Goal: Task Accomplishment & Management: Manage account settings

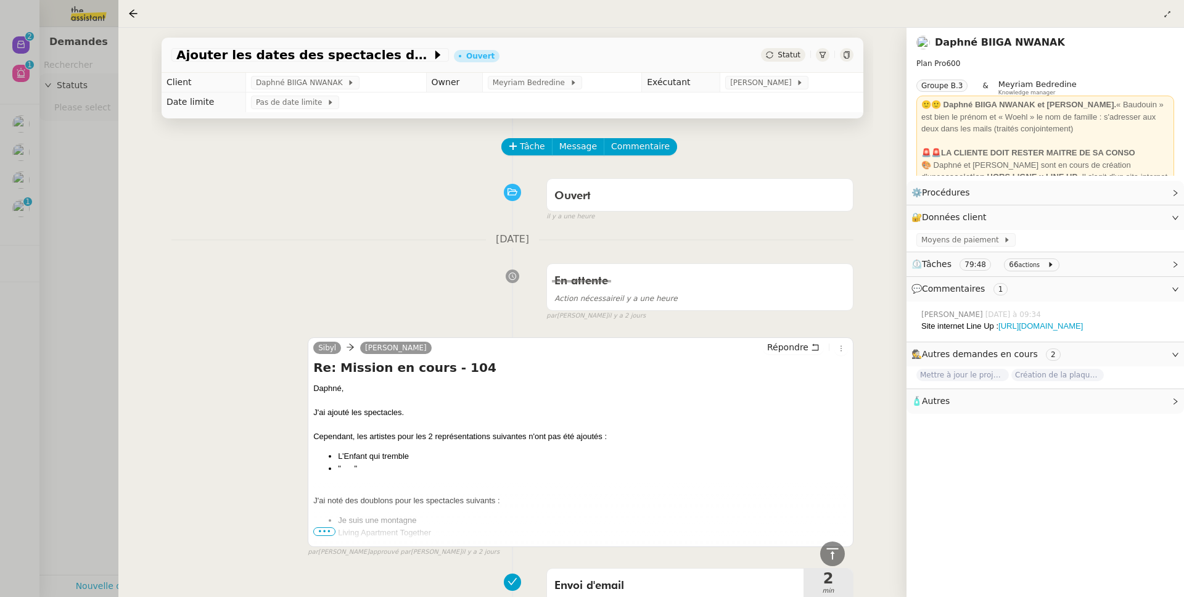
scroll to position [2244, 0]
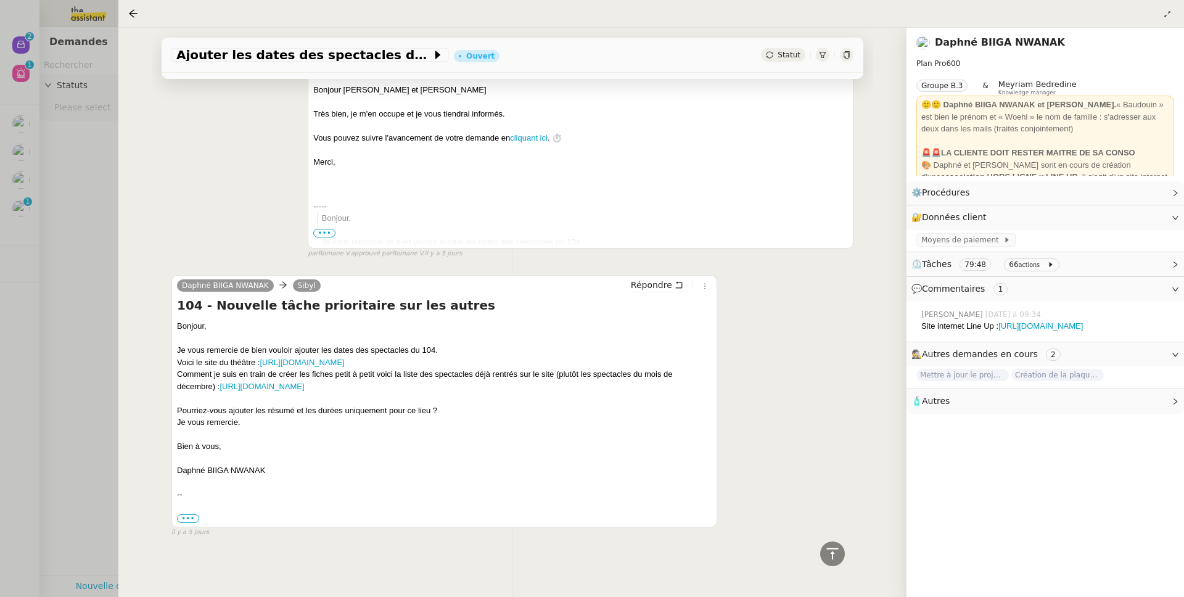
click at [77, 208] on div at bounding box center [592, 298] width 1184 height 597
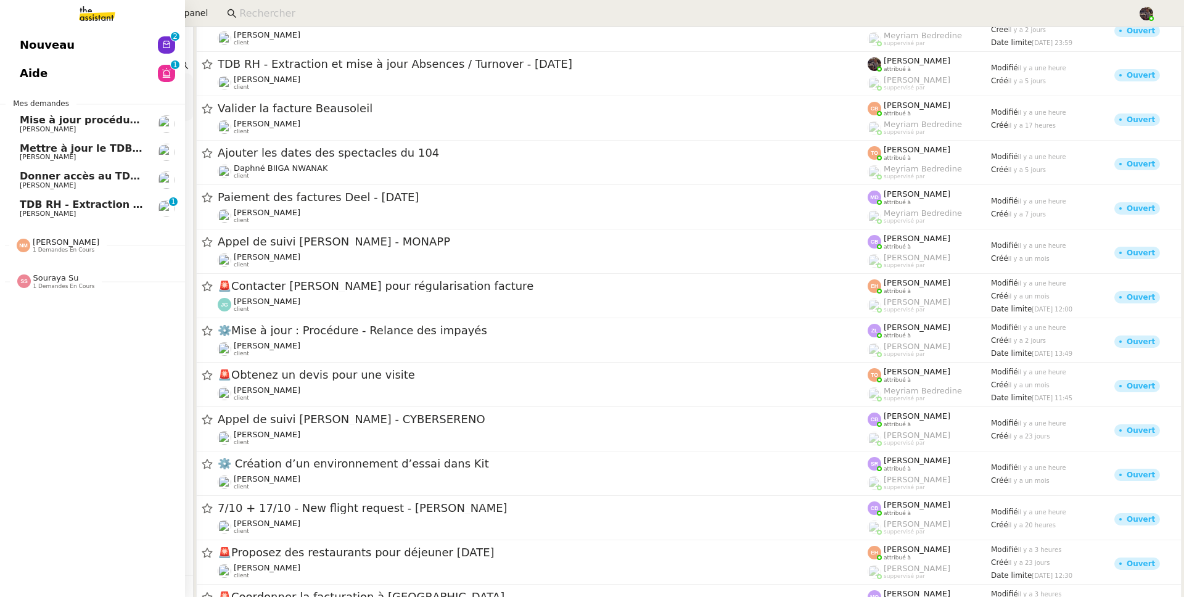
click at [31, 206] on span "TDB RH - Extraction et mise à jour Absences / Turnover - [DATE]" at bounding box center [197, 205] width 355 height 12
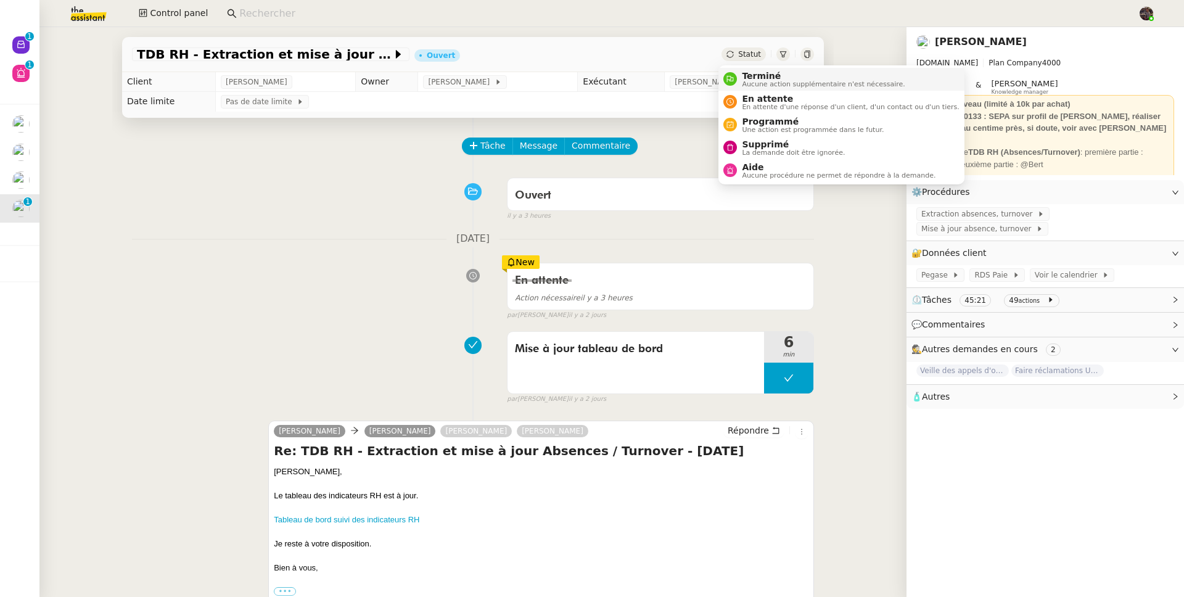
click at [750, 75] on span "Terminé" at bounding box center [823, 76] width 163 height 10
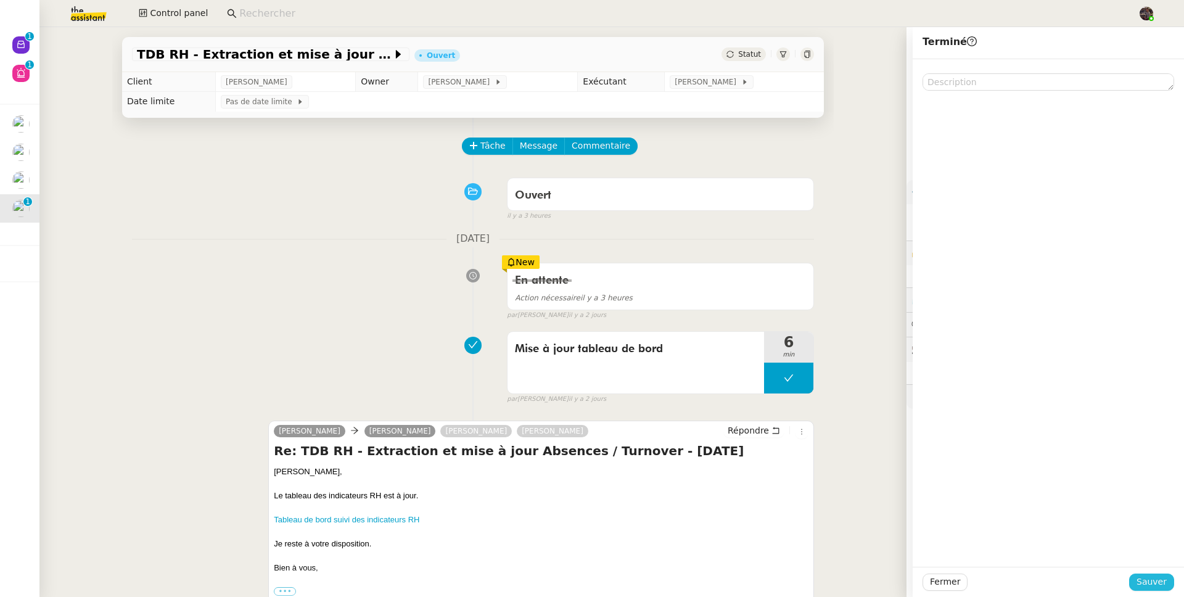
drag, startPoint x: 1133, startPoint y: 580, endPoint x: 1124, endPoint y: 577, distance: 9.2
click at [1137, 580] on span "Sauver" at bounding box center [1152, 582] width 30 height 14
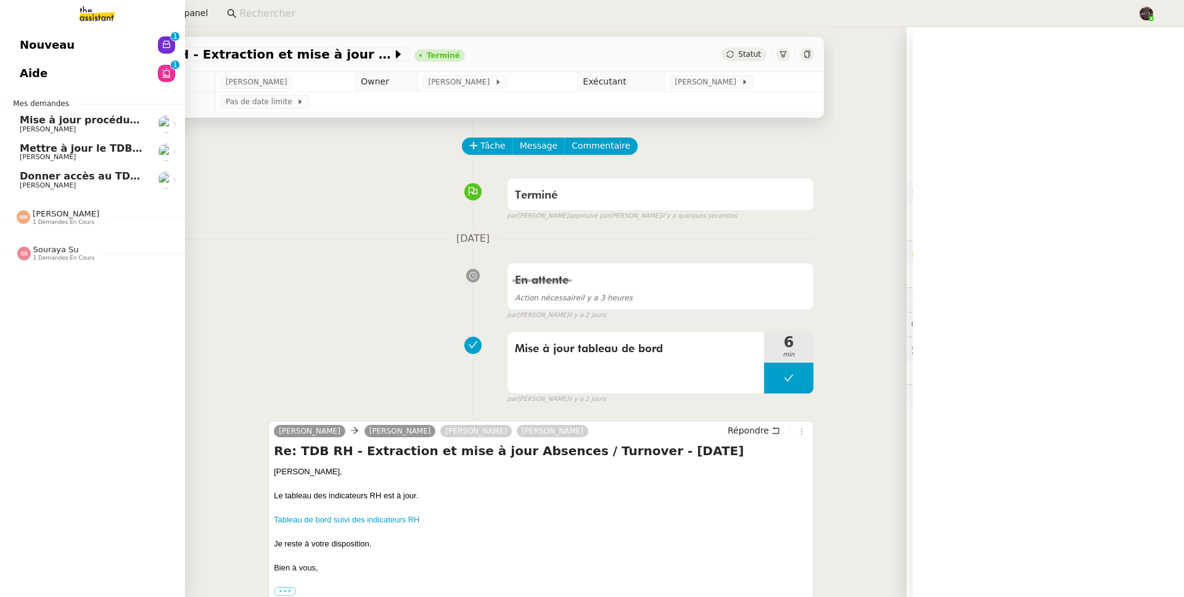
click at [35, 175] on span "Donner accès au TDB MPAF" at bounding box center [96, 176] width 152 height 12
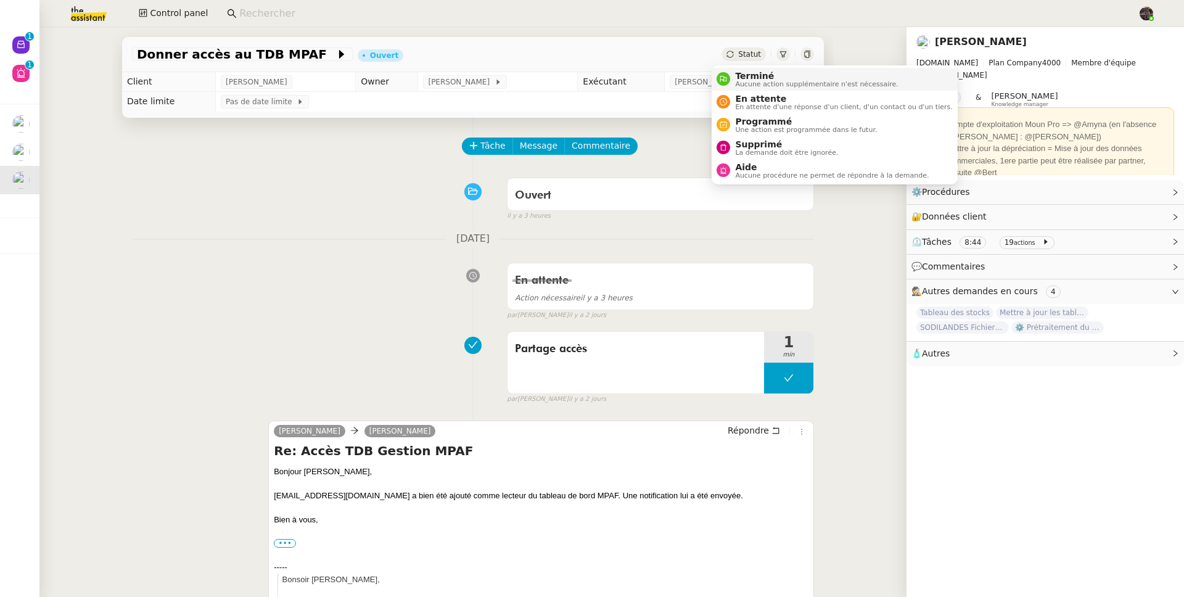
click at [742, 73] on span "Terminé" at bounding box center [816, 76] width 163 height 10
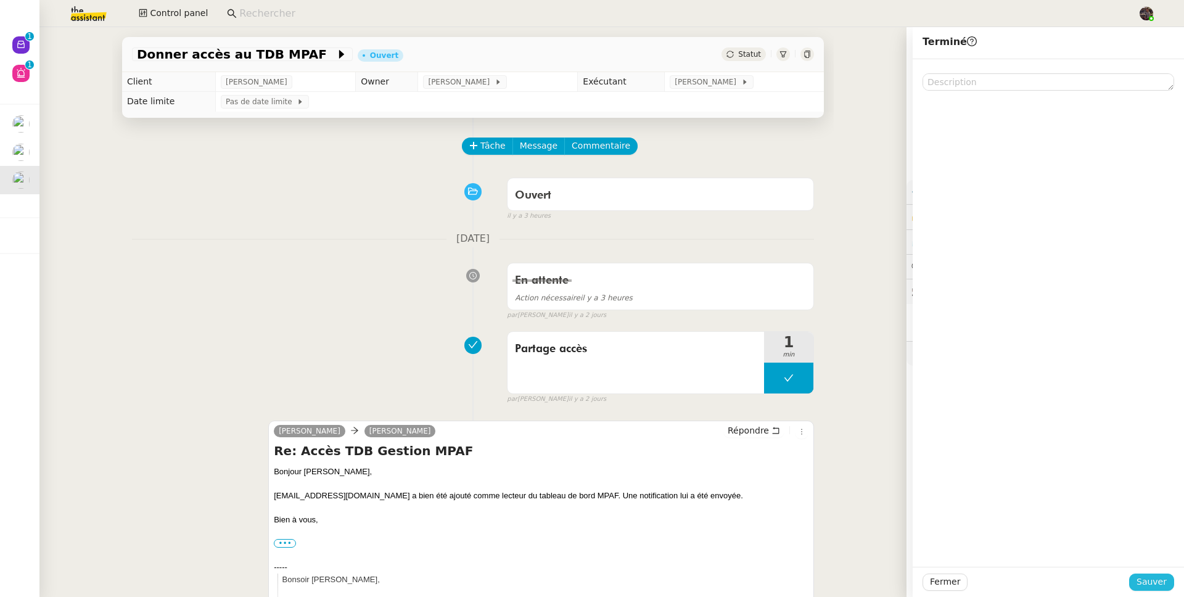
click at [1137, 576] on span "Sauver" at bounding box center [1152, 582] width 30 height 14
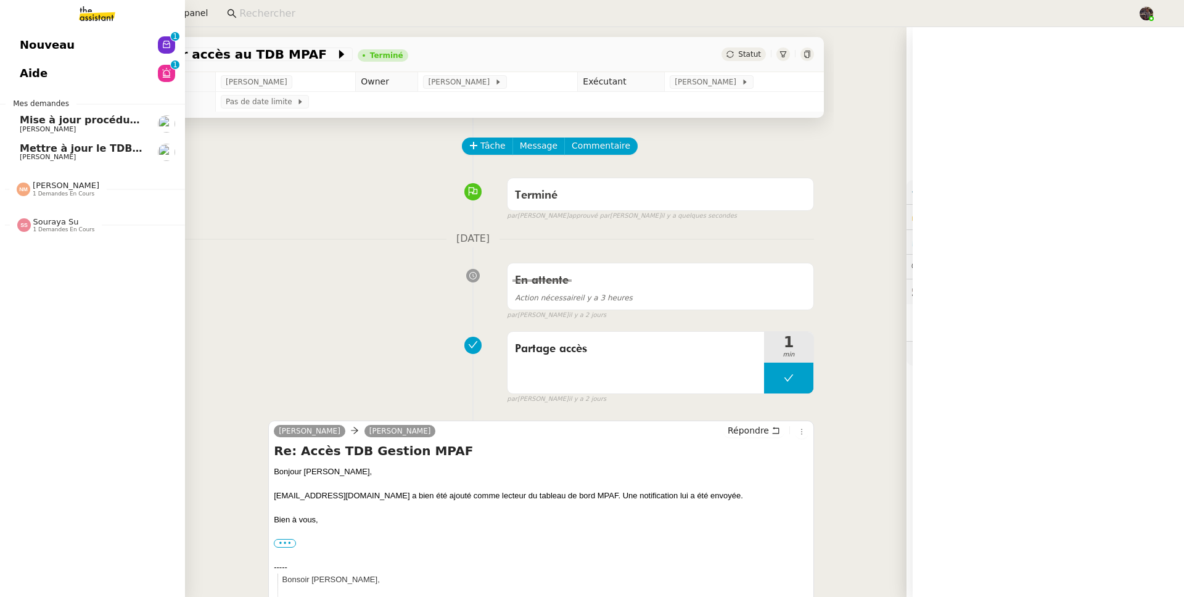
click at [49, 160] on span "[PERSON_NAME]" at bounding box center [48, 157] width 56 height 8
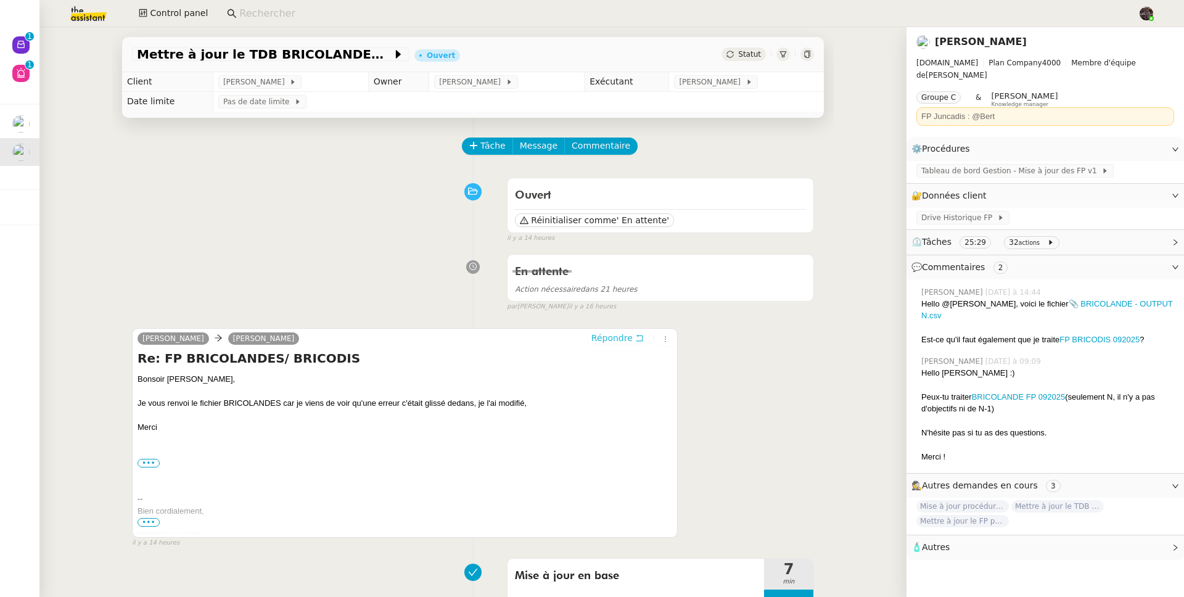
click at [596, 336] on span "Répondre" at bounding box center [612, 338] width 41 height 12
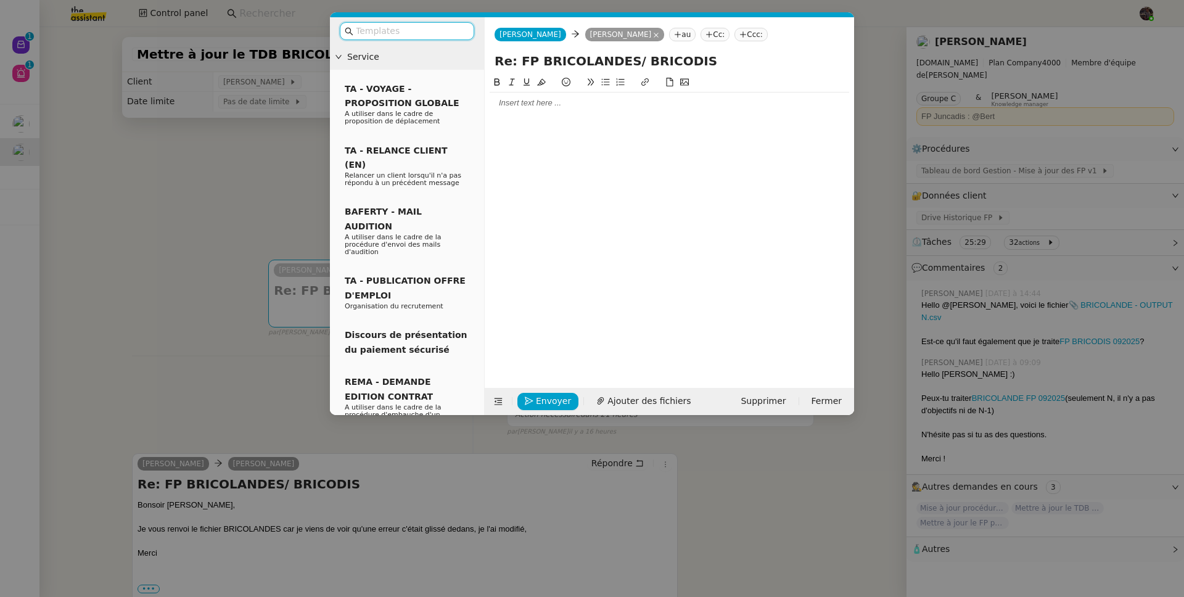
click at [513, 101] on div at bounding box center [670, 102] width 360 height 11
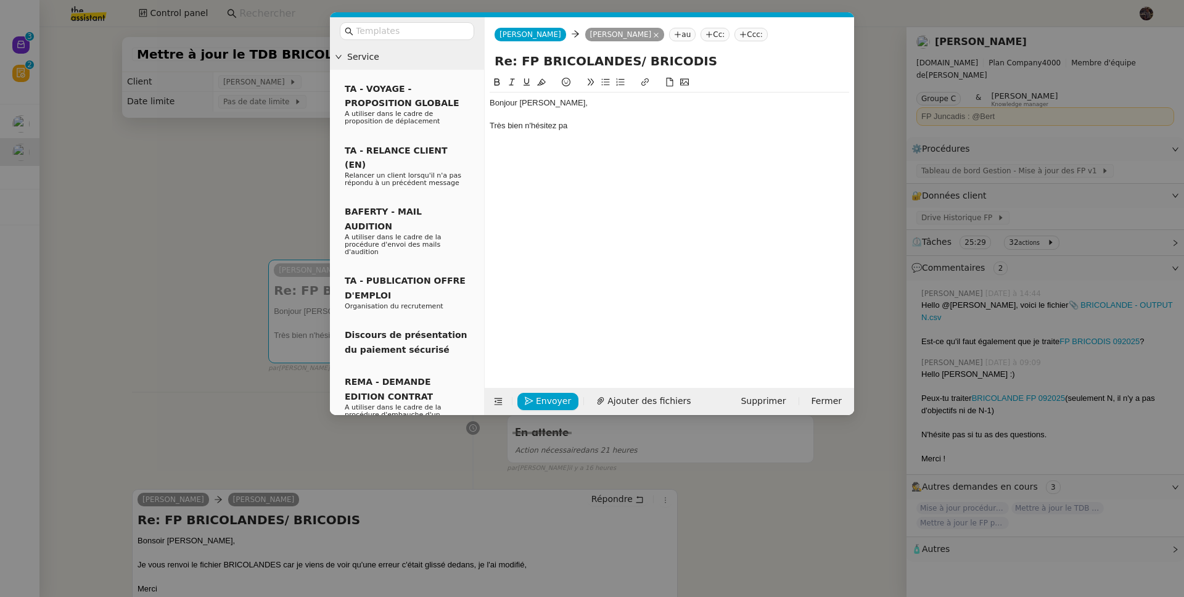
click at [207, 153] on nz-modal-container "Service TA - VOYAGE - PROPOSITION GLOBALE A utiliser dans le cadre de propositi…" at bounding box center [592, 298] width 1184 height 597
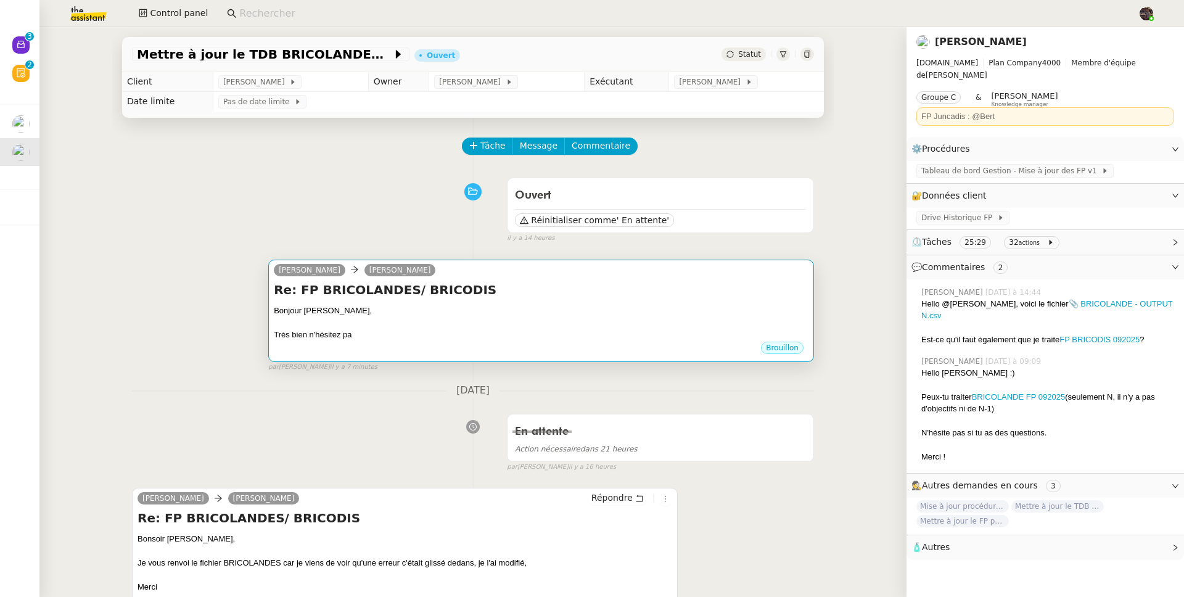
click at [518, 355] on div "Brouillon" at bounding box center [541, 349] width 535 height 19
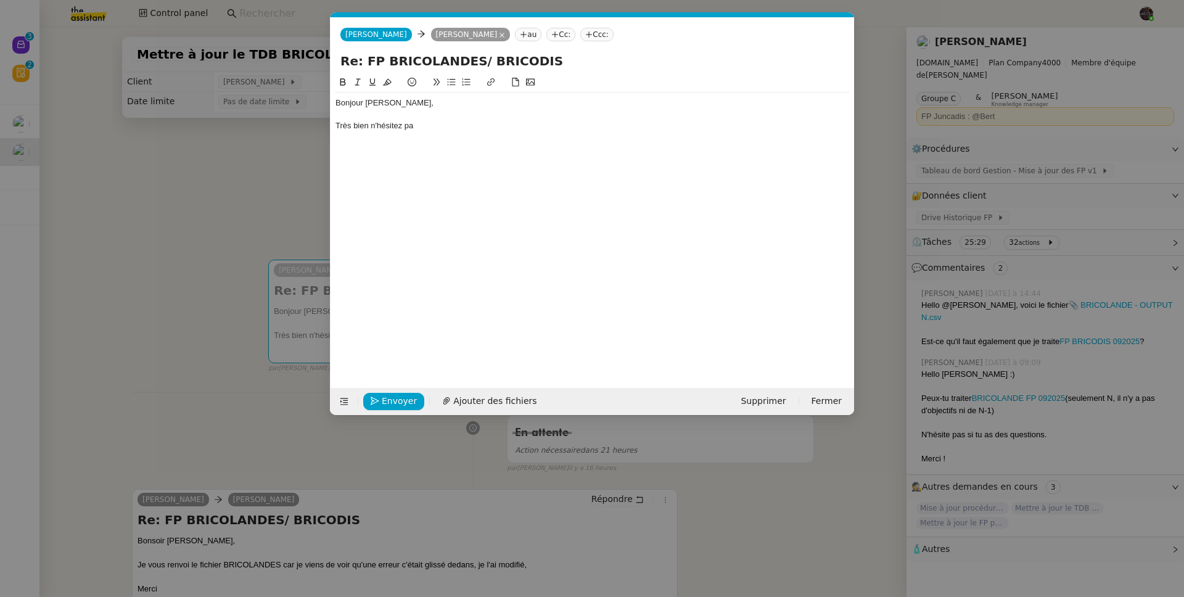
scroll to position [0, 26]
click at [582, 159] on div "Bonjour [PERSON_NAME], Très bien n'hésitez pa" at bounding box center [593, 222] width 514 height 294
click at [569, 143] on div "Bonjour [PERSON_NAME], Très bien n'hésitez pa" at bounding box center [593, 222] width 514 height 294
click at [558, 127] on div "Très bien n'hésitez pa" at bounding box center [593, 125] width 514 height 11
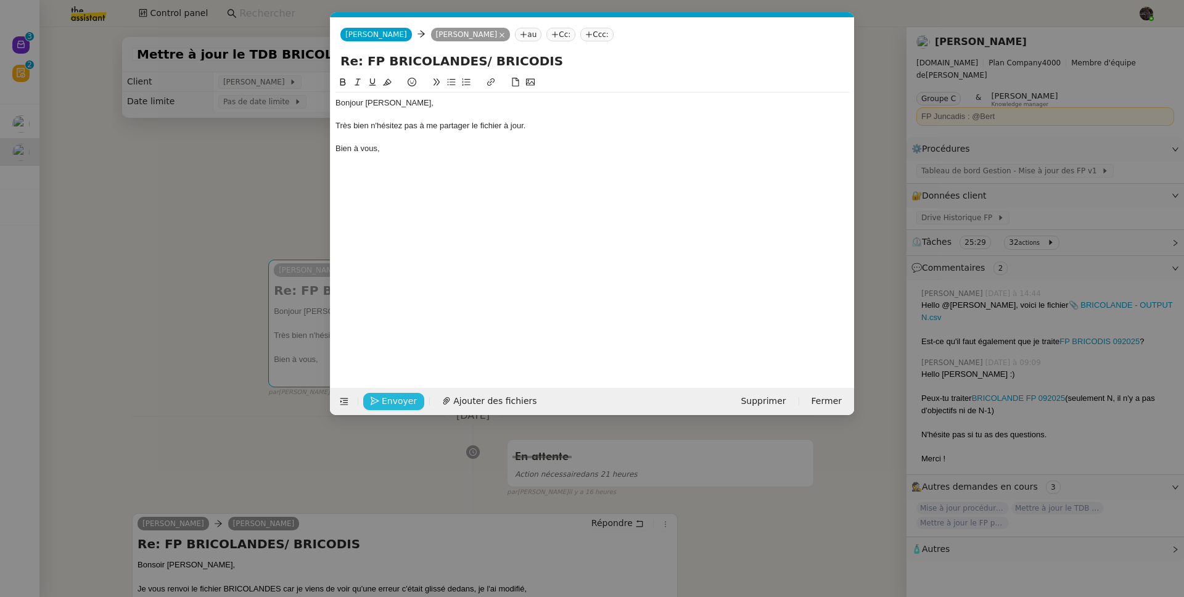
click at [382, 405] on span "Envoyer" at bounding box center [399, 401] width 35 height 14
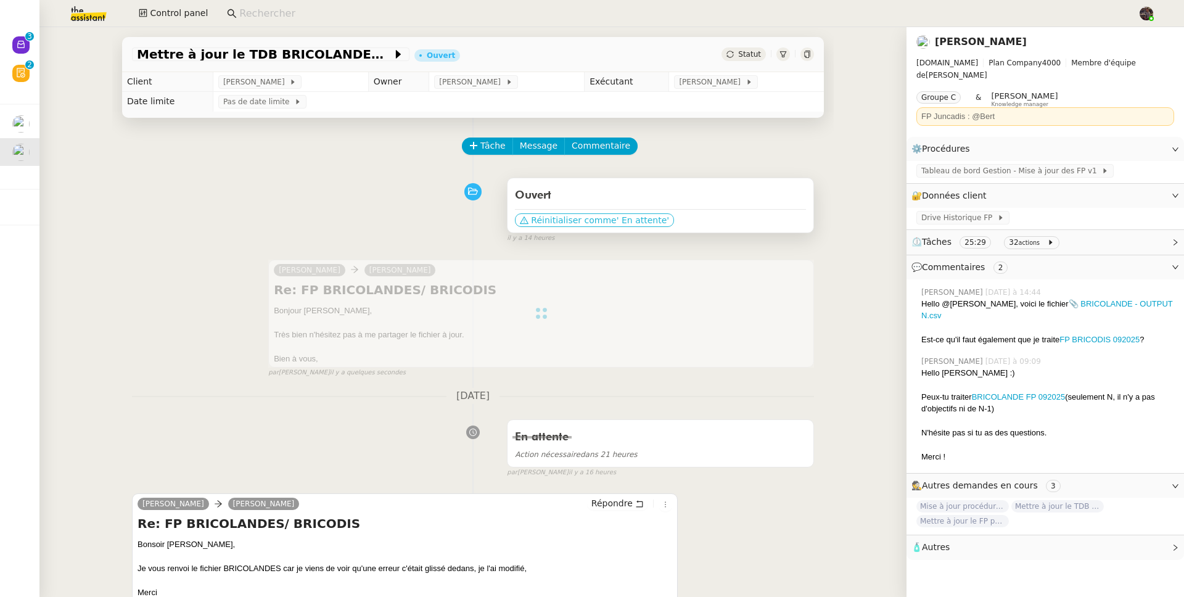
click at [593, 222] on span "Réinitialiser comme" at bounding box center [573, 220] width 85 height 12
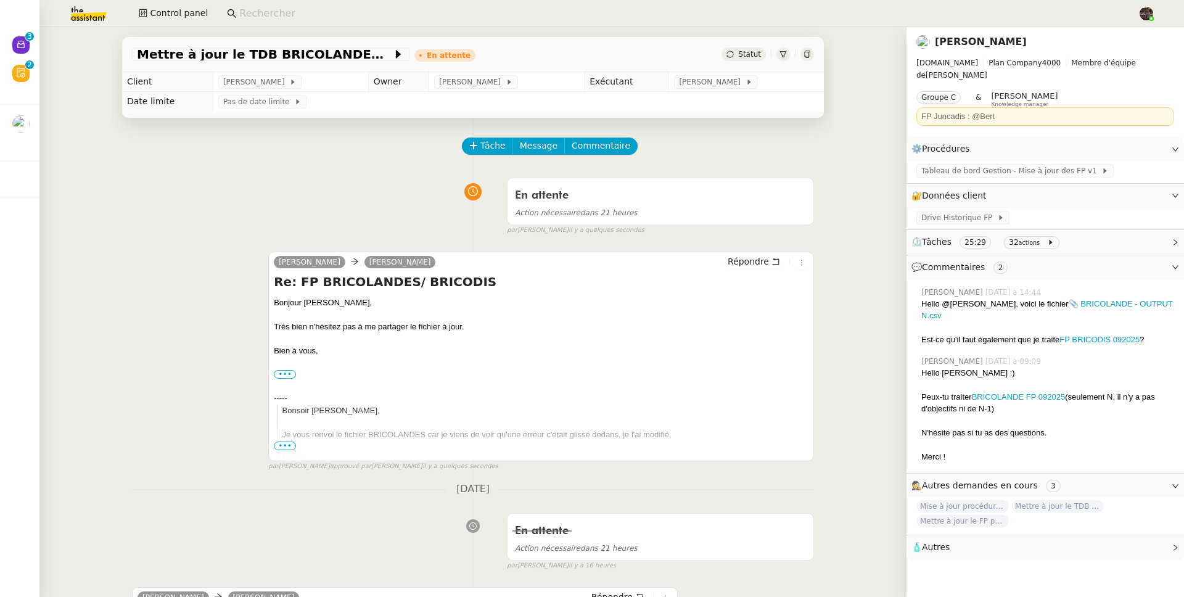
click at [144, 2] on div "Control panel" at bounding box center [592, 13] width 1123 height 27
click at [178, 16] on span "Control panel" at bounding box center [179, 13] width 58 height 14
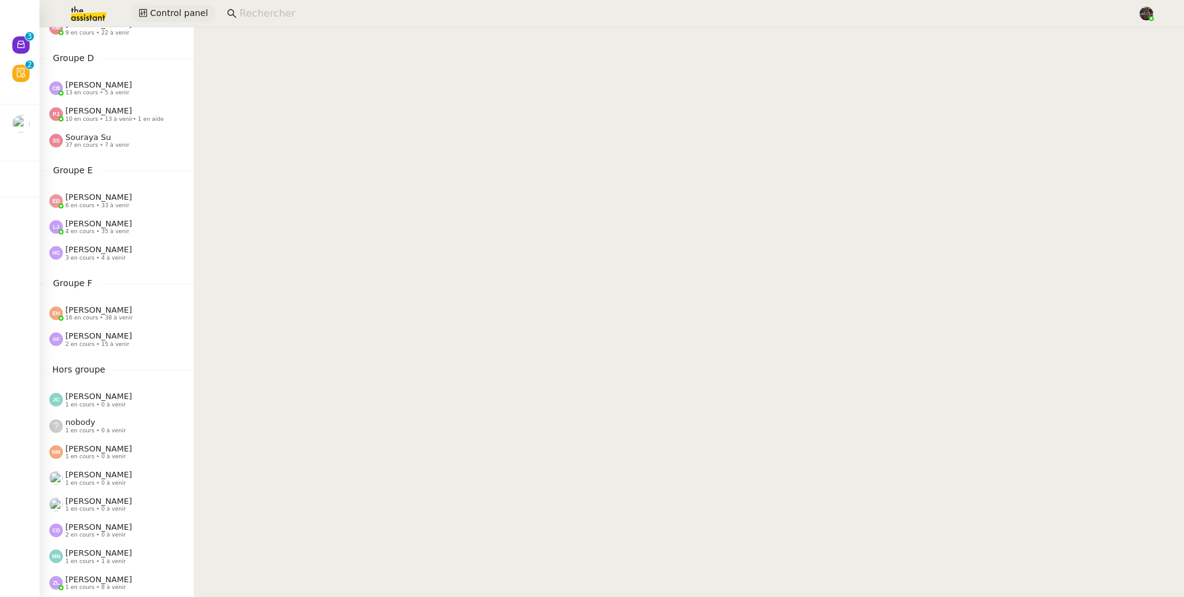
scroll to position [302, 0]
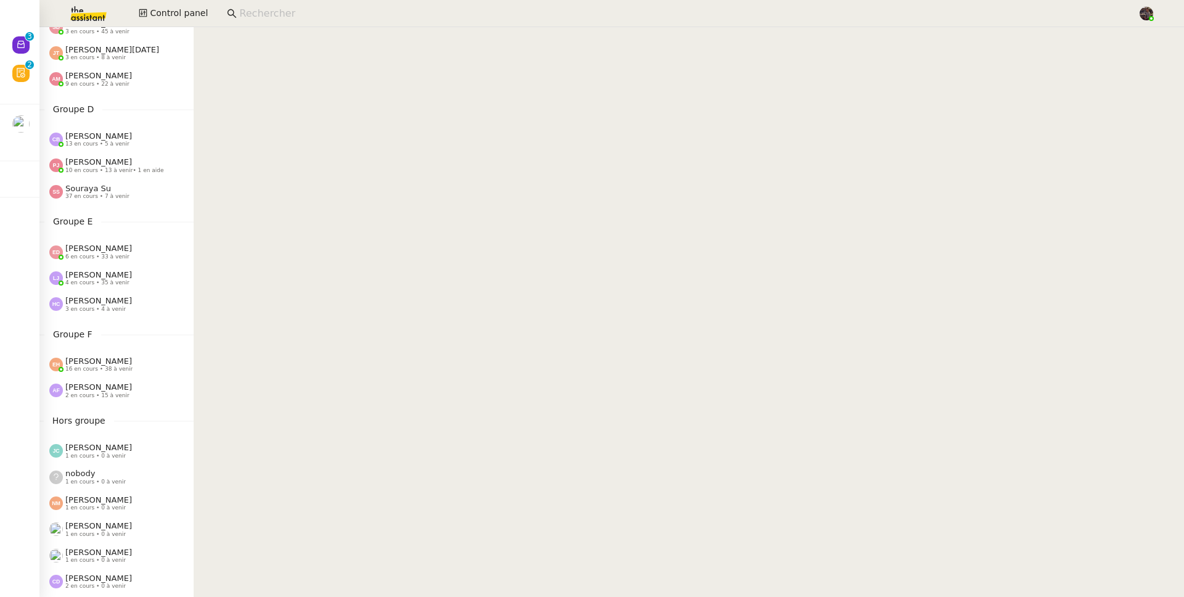
click at [106, 57] on span "3 en cours • 8 à venir" at bounding box center [95, 57] width 60 height 7
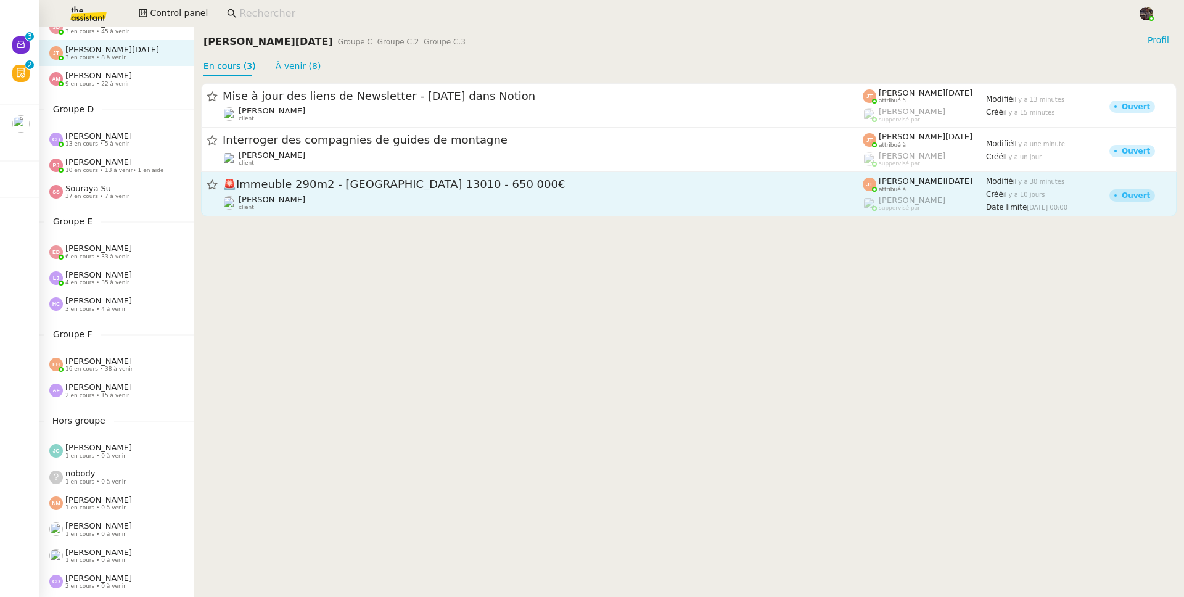
click at [369, 186] on span "🚨 Immeuble 290m2 - [GEOGRAPHIC_DATA] 13010 - 650 000€" at bounding box center [543, 184] width 640 height 11
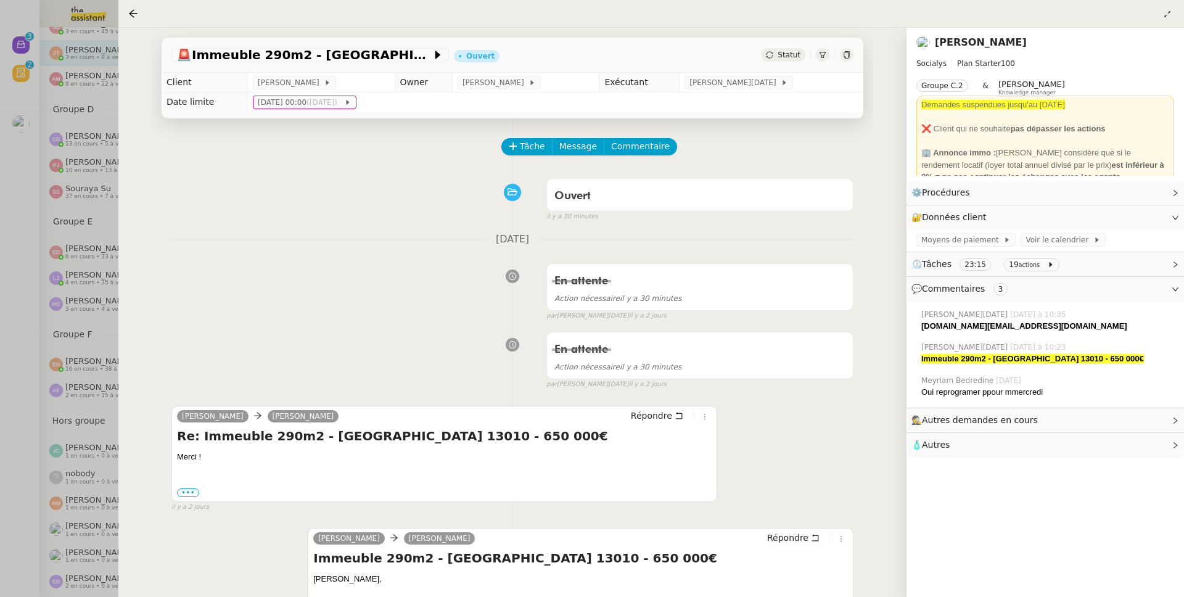
scroll to position [116, 0]
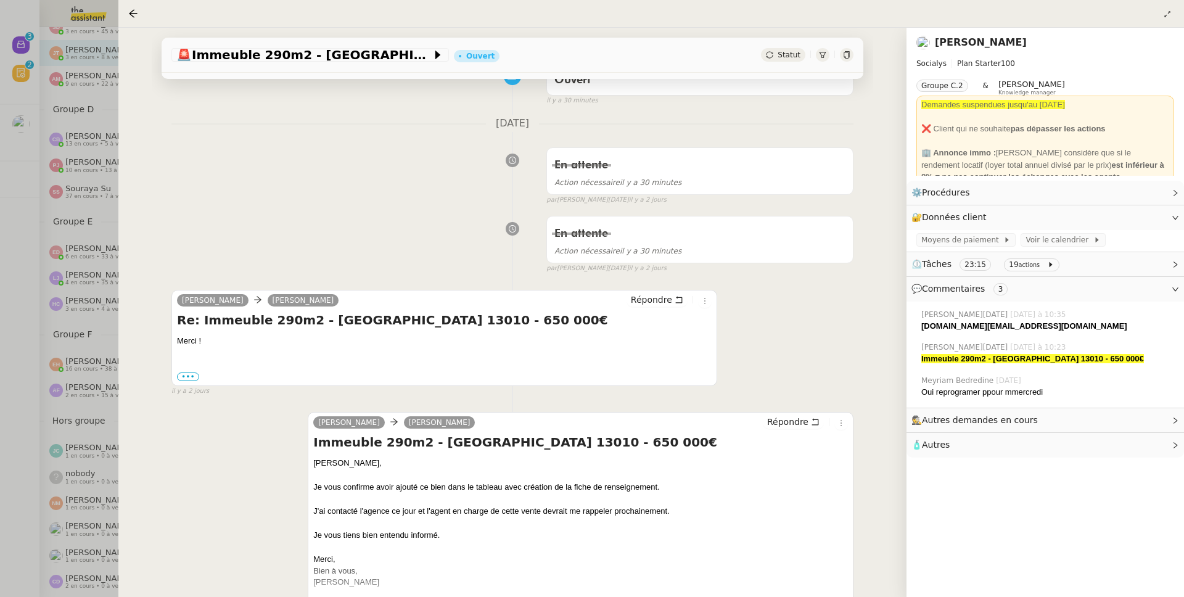
click at [94, 234] on div at bounding box center [592, 298] width 1184 height 597
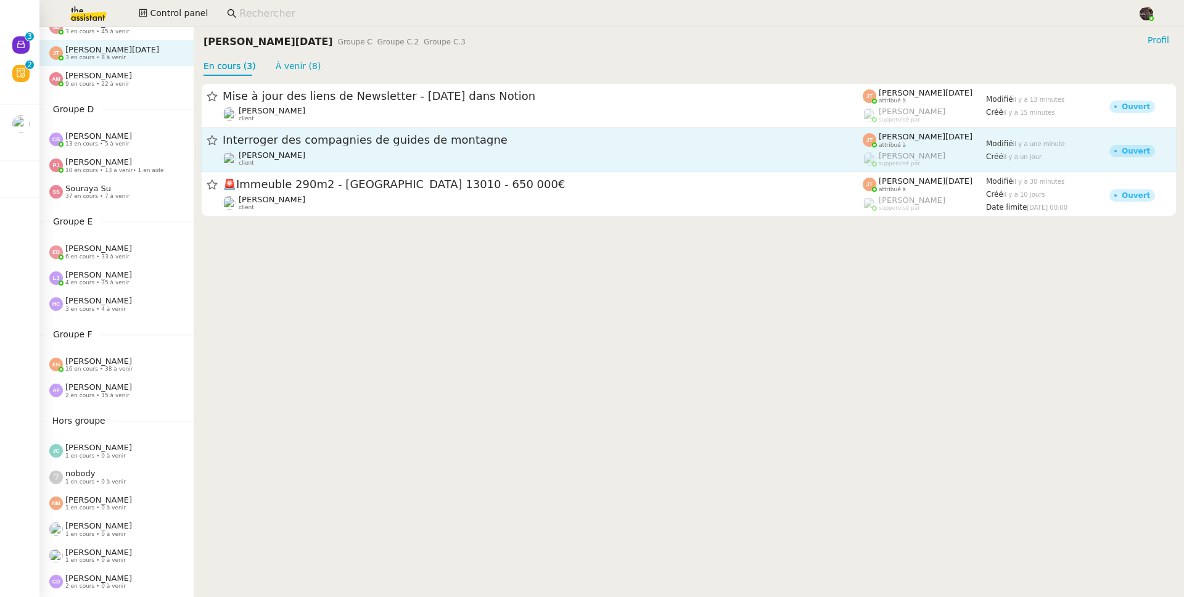
click at [374, 137] on span "Interroger des compagnies de guides de montagne" at bounding box center [543, 140] width 640 height 11
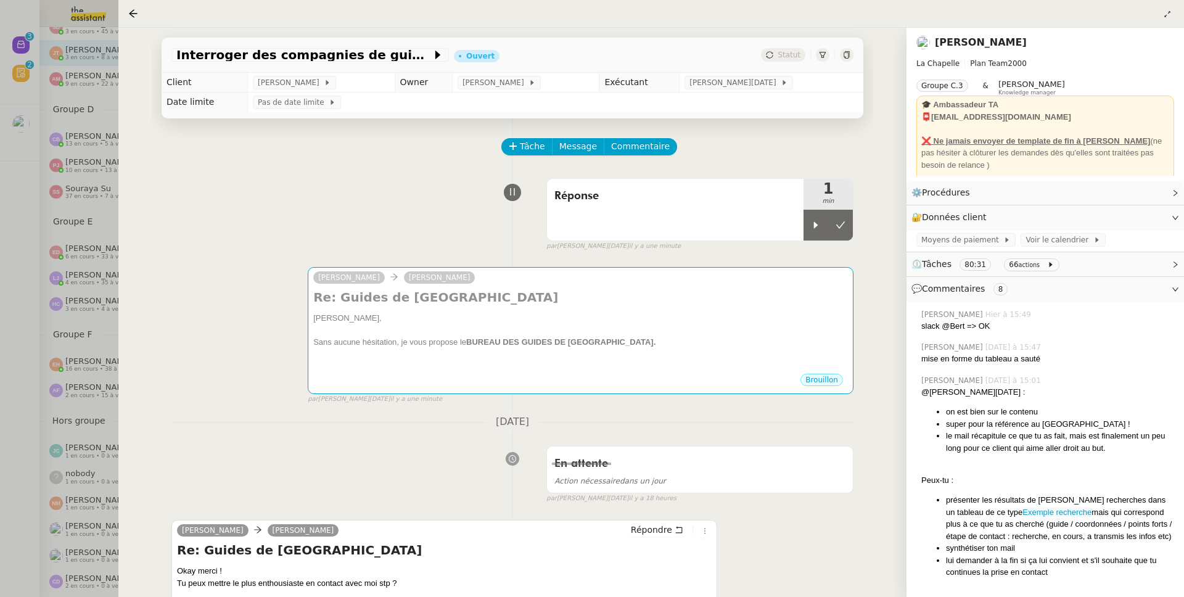
click at [60, 279] on div at bounding box center [592, 298] width 1184 height 597
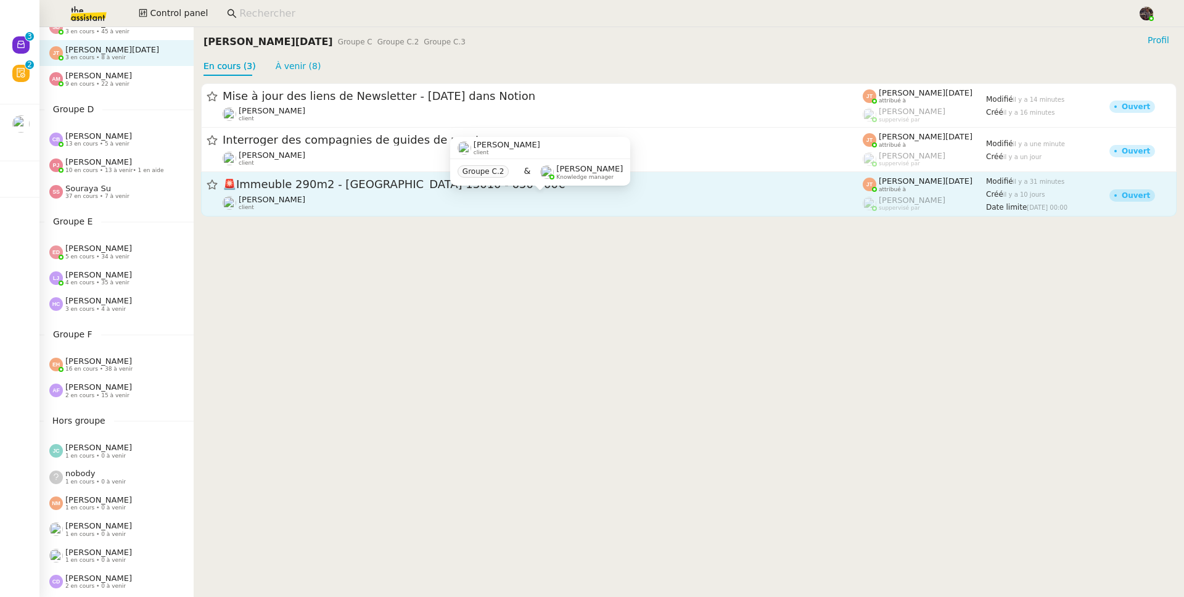
click at [386, 204] on div "[PERSON_NAME] client" at bounding box center [543, 203] width 640 height 16
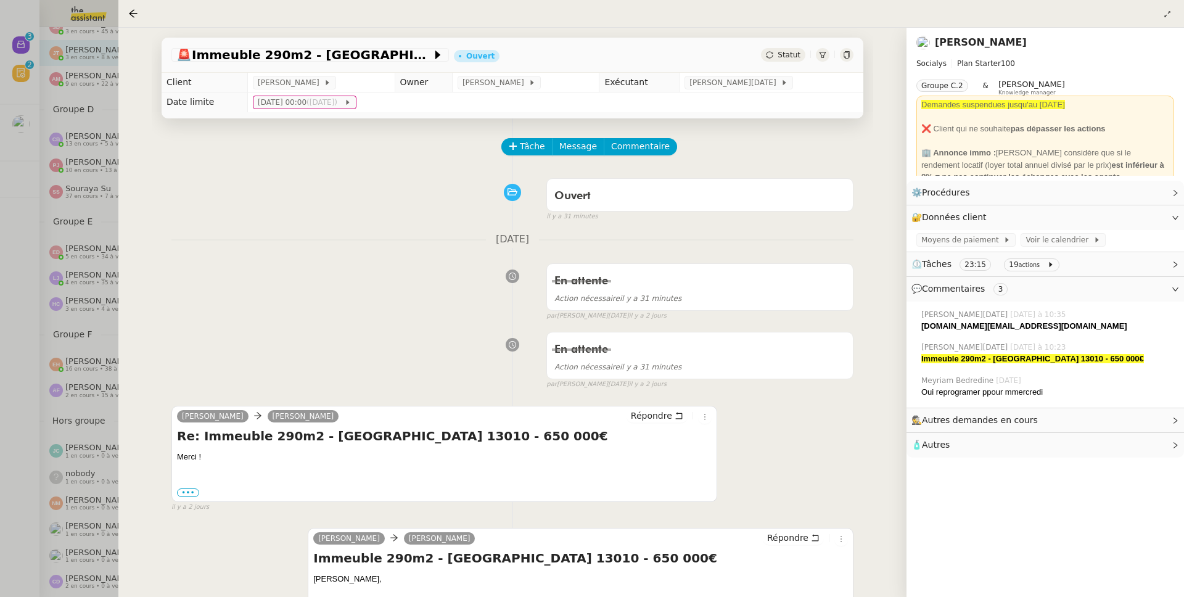
click at [56, 355] on div at bounding box center [592, 298] width 1184 height 597
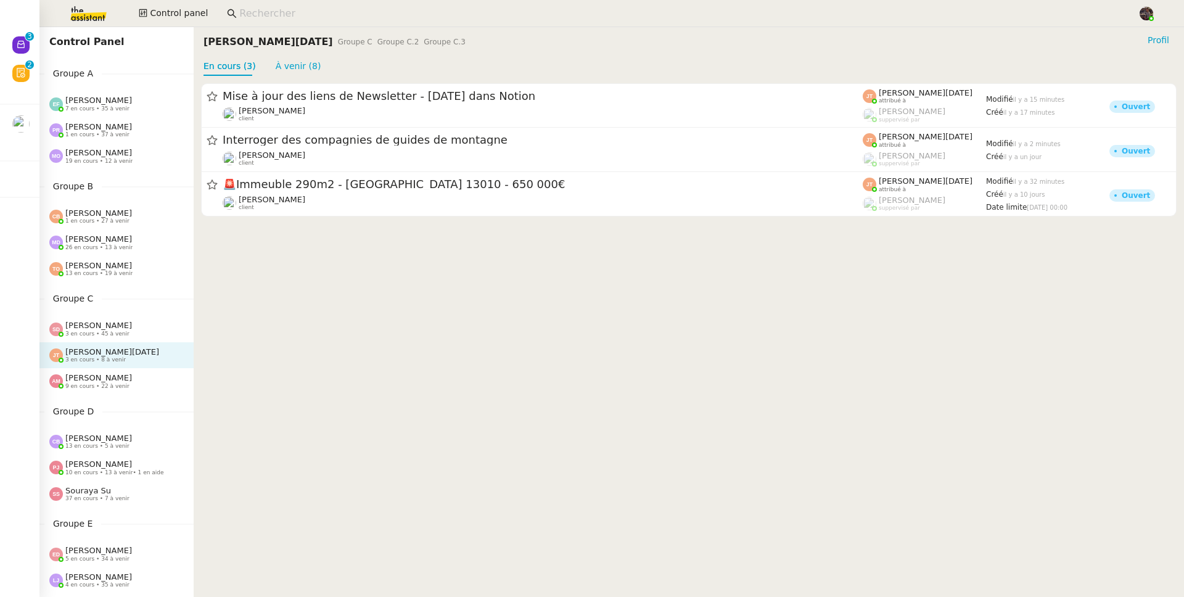
click at [279, 6] on input at bounding box center [682, 14] width 886 height 17
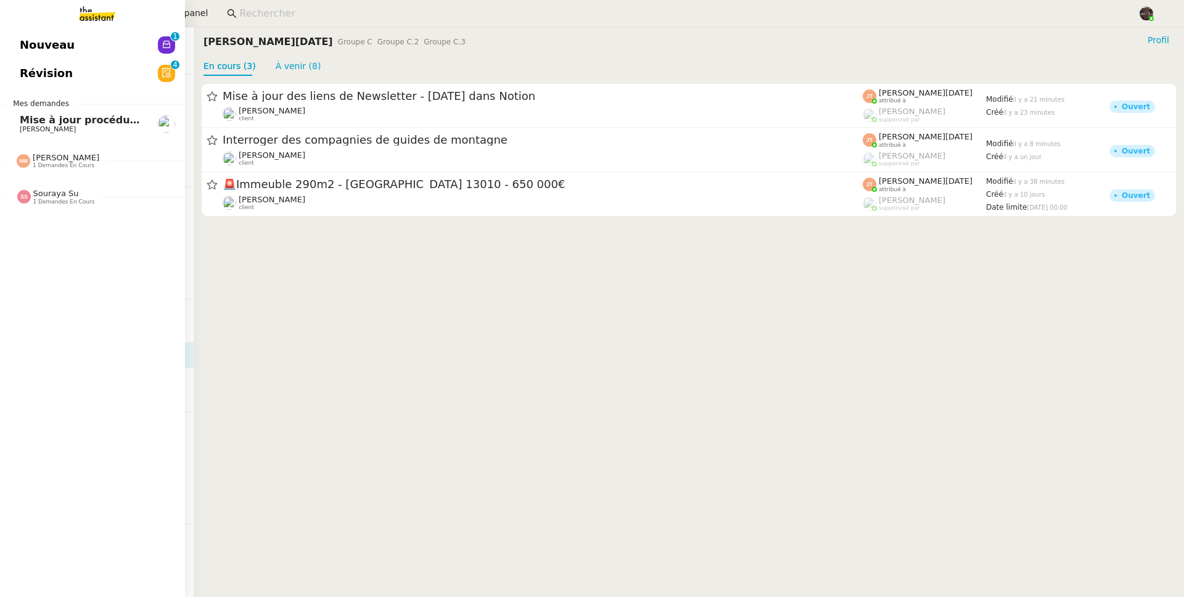
click at [89, 73] on link "Révision 0 1 2 3 4 5 6 7 8 9" at bounding box center [92, 73] width 185 height 28
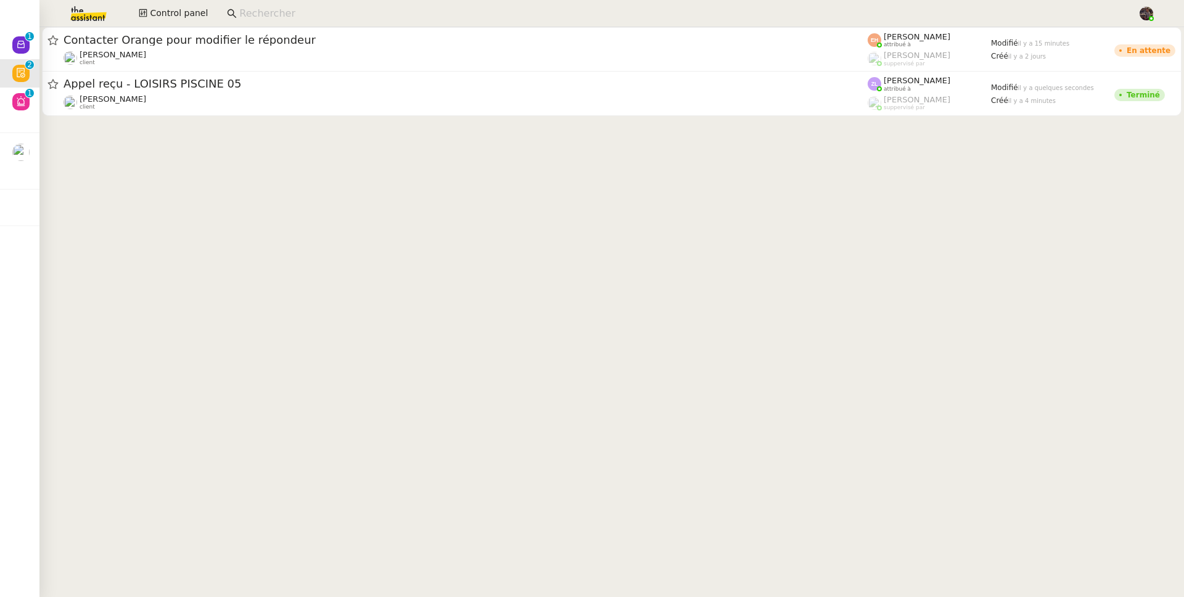
click at [266, 21] on input at bounding box center [682, 14] width 886 height 17
